Goal: Check status

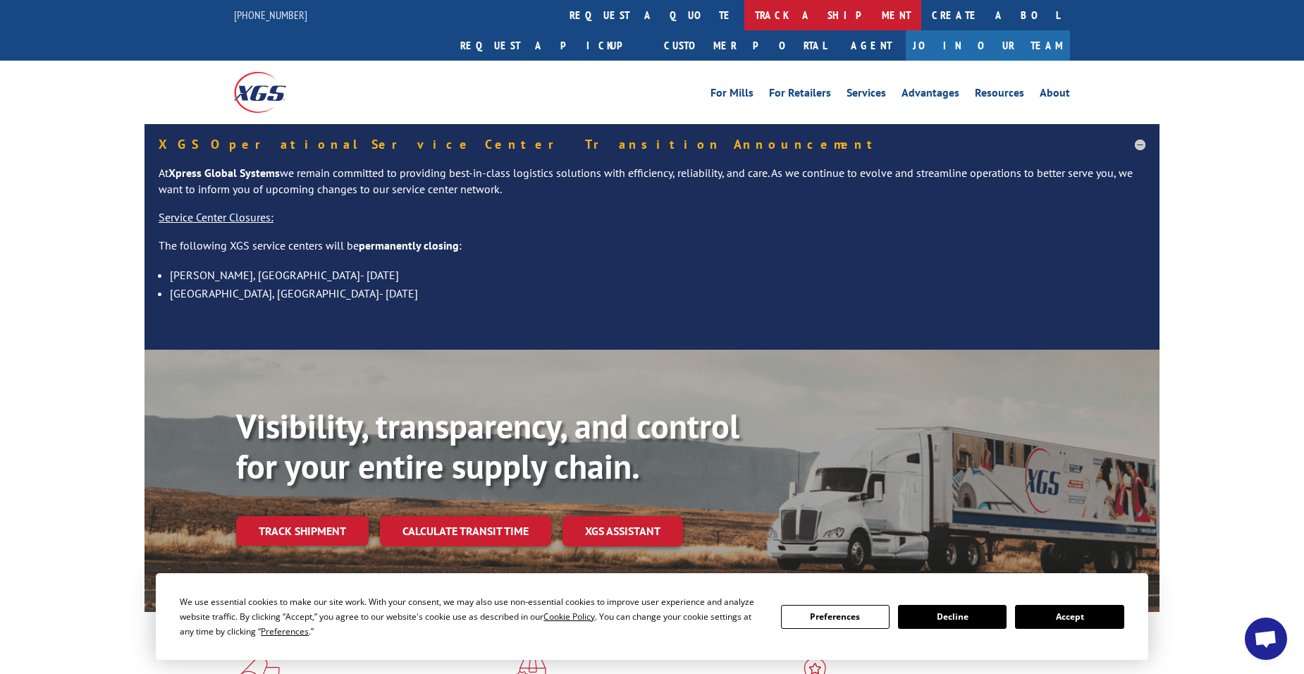
click at [744, 11] on link "track a shipment" at bounding box center [832, 15] width 177 height 30
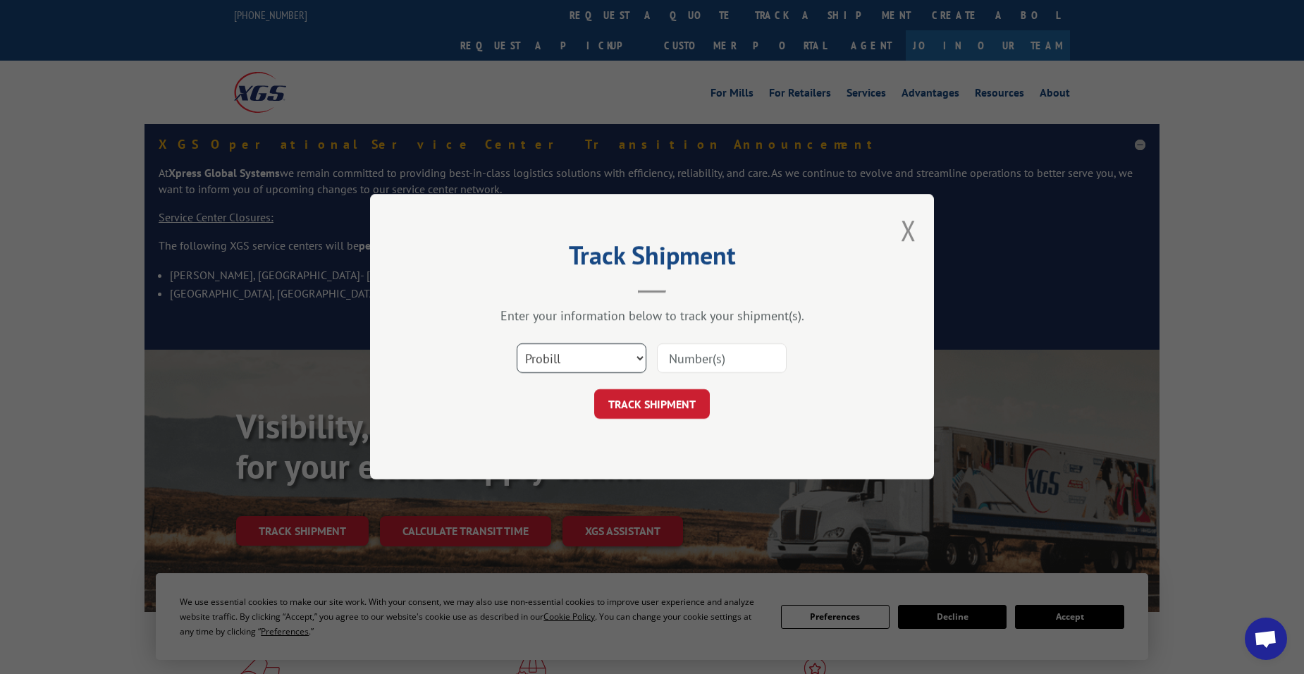
click at [564, 364] on select "Select category... Probill BOL PO" at bounding box center [582, 359] width 130 height 30
select select "bol"
click at [517, 344] on select "Select category... Probill BOL PO" at bounding box center [582, 359] width 130 height 30
paste input "5106111"
type input "5106111"
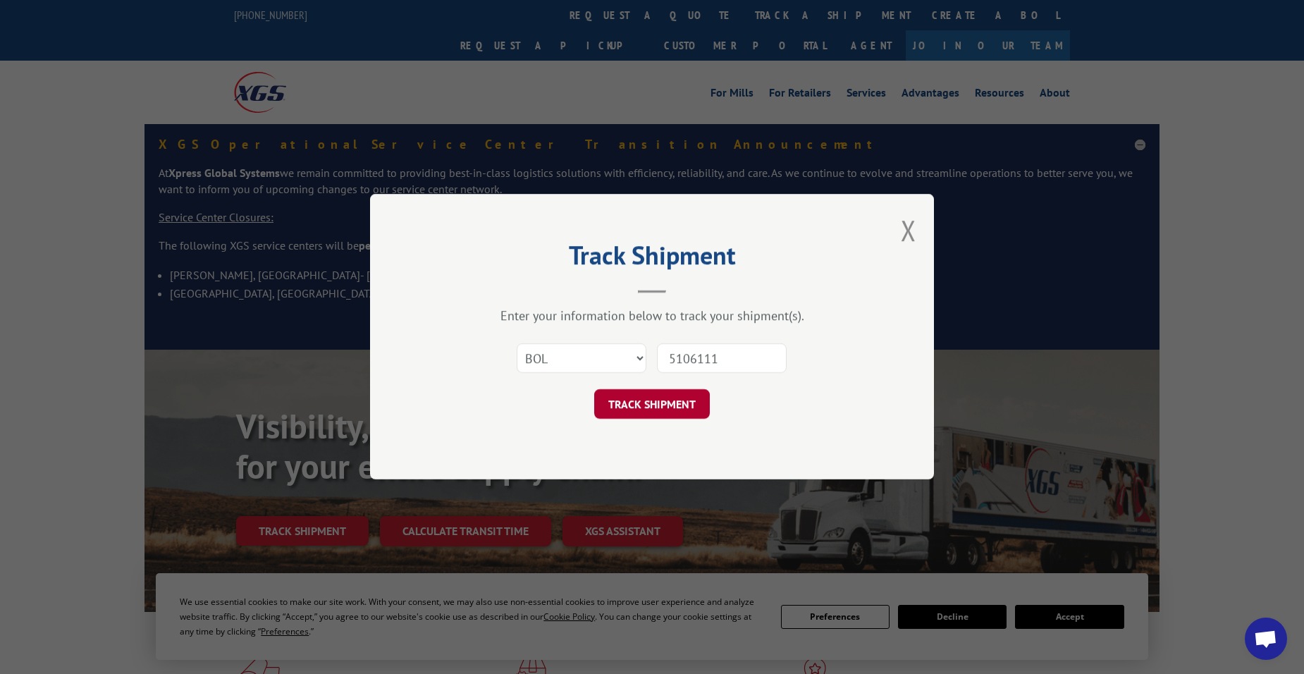
click at [667, 405] on button "TRACK SHIPMENT" at bounding box center [652, 405] width 116 height 30
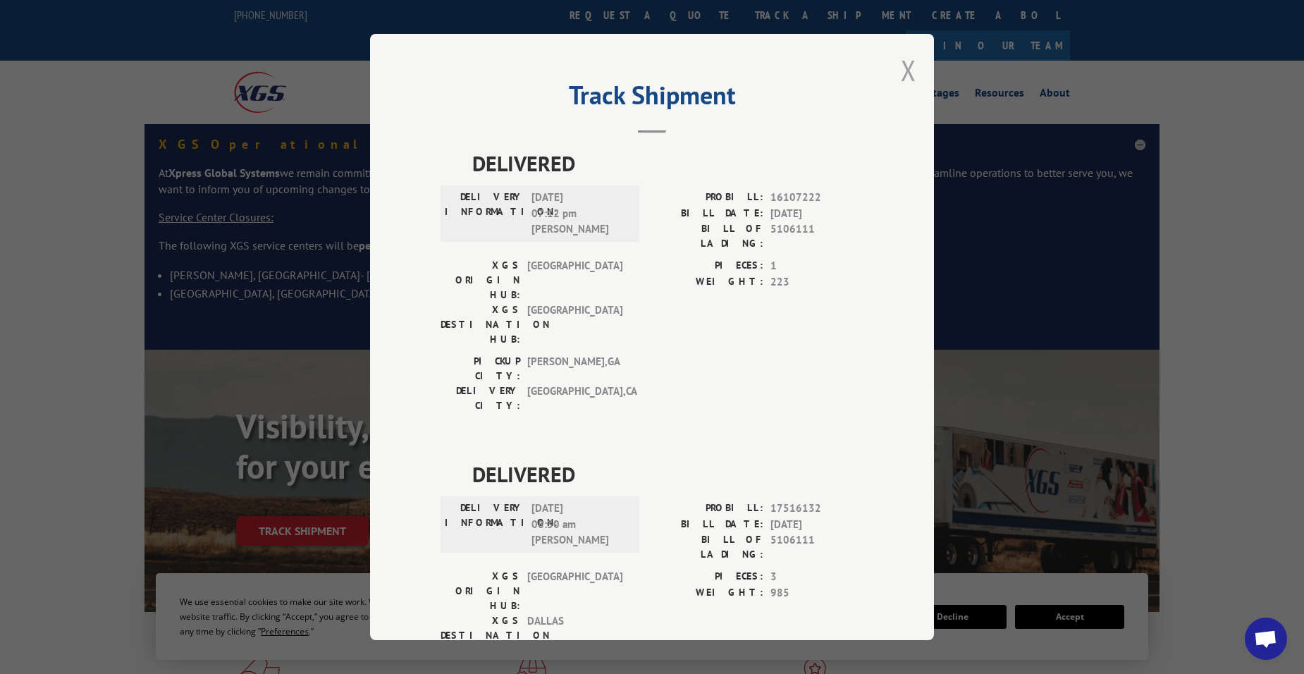
click at [901, 72] on button "Close modal" at bounding box center [909, 69] width 16 height 37
